Goal: Register for event/course

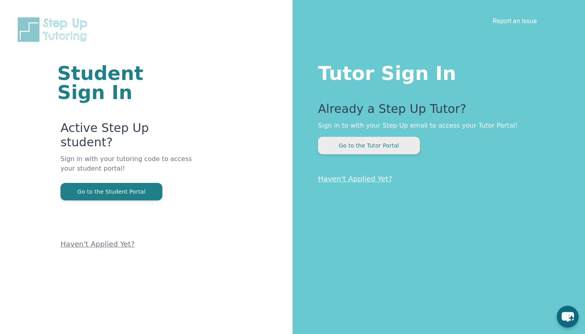
click at [373, 148] on button "Go to the Tutor Portal" at bounding box center [369, 146] width 102 height 18
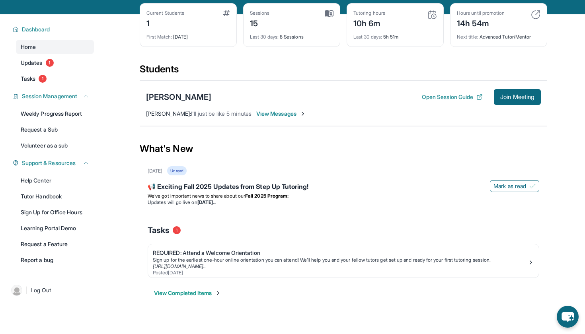
scroll to position [37, 0]
click at [335, 268] on div "[URL][DOMAIN_NAME].." at bounding box center [340, 266] width 375 height 6
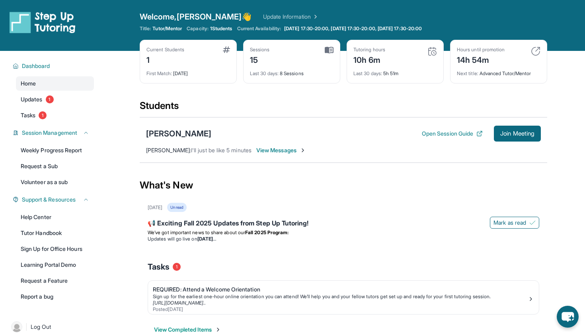
scroll to position [0, 0]
click at [54, 64] on button "Dashboard" at bounding box center [54, 66] width 70 height 8
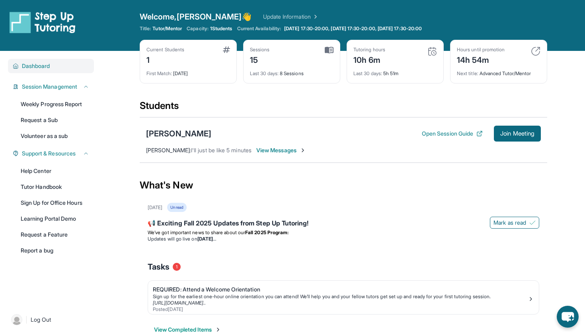
click at [54, 64] on button "Dashboard" at bounding box center [54, 66] width 70 height 8
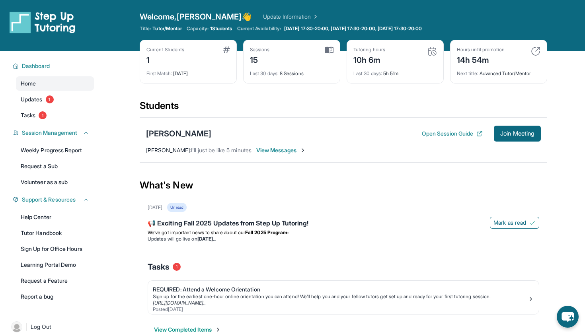
click at [274, 282] on link "REQUIRED: Attend a Welcome Orientation Sign up for the earliest one-hour online…" at bounding box center [343, 297] width 391 height 33
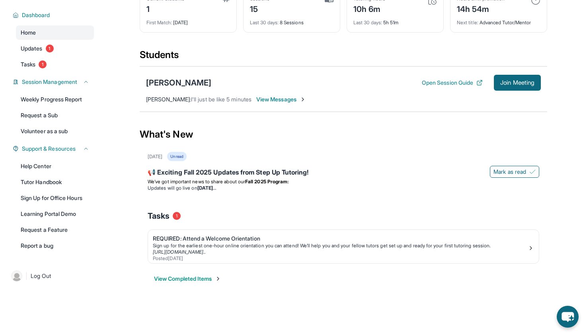
scroll to position [51, 0]
click at [218, 279] on button "View Completed Items" at bounding box center [187, 279] width 67 height 8
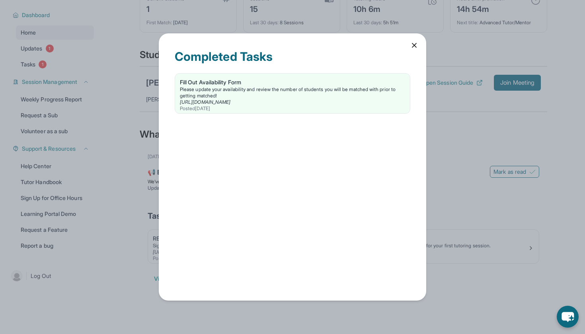
click at [415, 43] on icon at bounding box center [414, 45] width 8 height 8
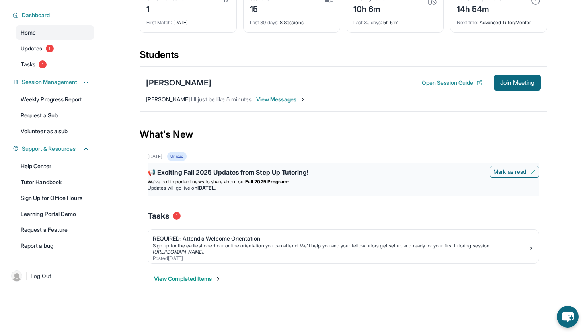
click at [245, 181] on span "We’ve got important news to share about our" at bounding box center [196, 182] width 97 height 6
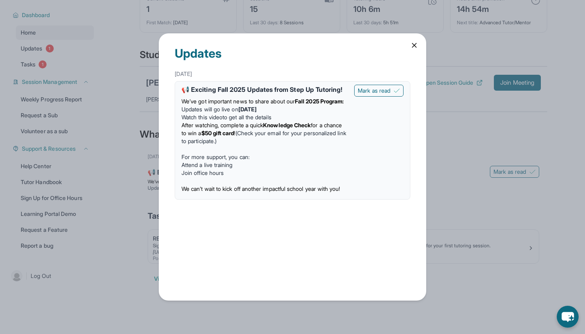
click at [412, 45] on icon at bounding box center [414, 45] width 8 height 8
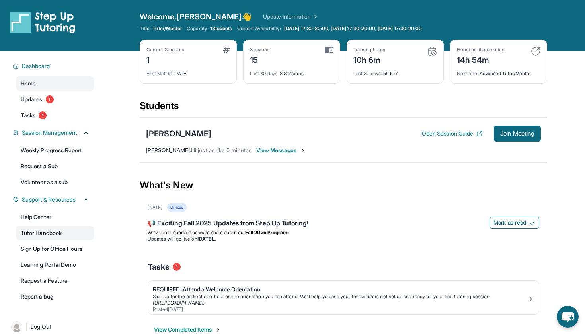
scroll to position [0, 0]
click at [44, 111] on link "Tasks 1" at bounding box center [55, 115] width 78 height 14
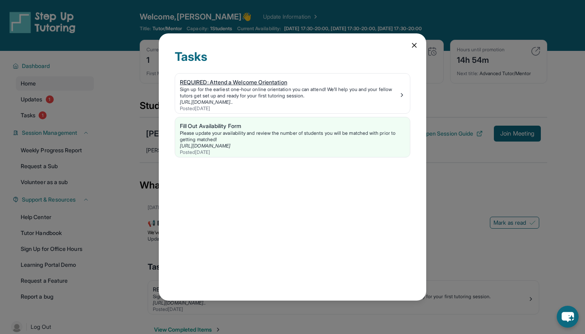
click at [231, 87] on div "Sign up for the earliest one-hour online orientation you can attend! We’ll help…" at bounding box center [289, 92] width 219 height 13
click at [409, 45] on div "Tasks REQUIRED: Attend a Welcome Orientation Sign up for the earliest one-hour …" at bounding box center [292, 166] width 267 height 267
click at [417, 45] on icon at bounding box center [414, 45] width 8 height 8
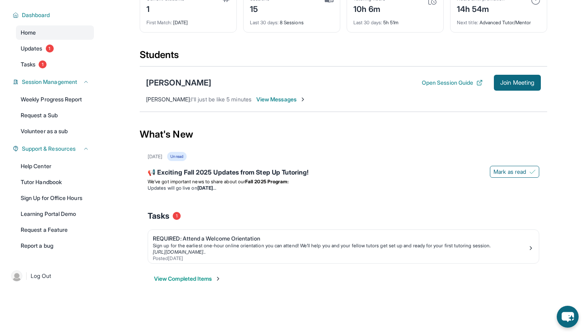
scroll to position [51, 0]
click at [206, 250] on link "[URL][DOMAIN_NAME].." at bounding box center [179, 252] width 53 height 6
click at [444, 248] on div "Sign up for the earliest one-hour online orientation you can attend! We’ll help…" at bounding box center [340, 246] width 375 height 6
